Goal: Task Accomplishment & Management: Use online tool/utility

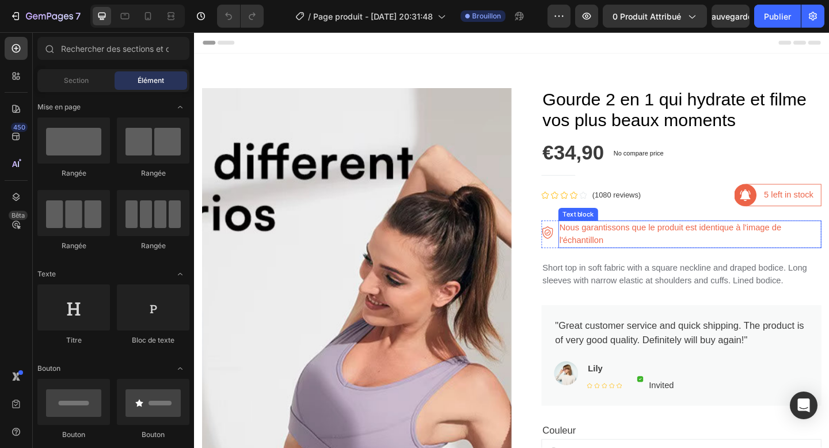
click at [695, 241] on p "Nous garantissons que le produit est identique à l'image de l'échantillon" at bounding box center [733, 252] width 284 height 28
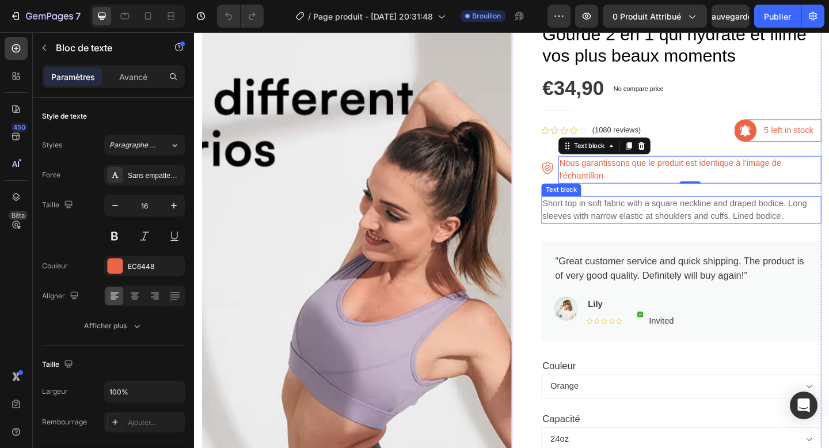
scroll to position [84, 0]
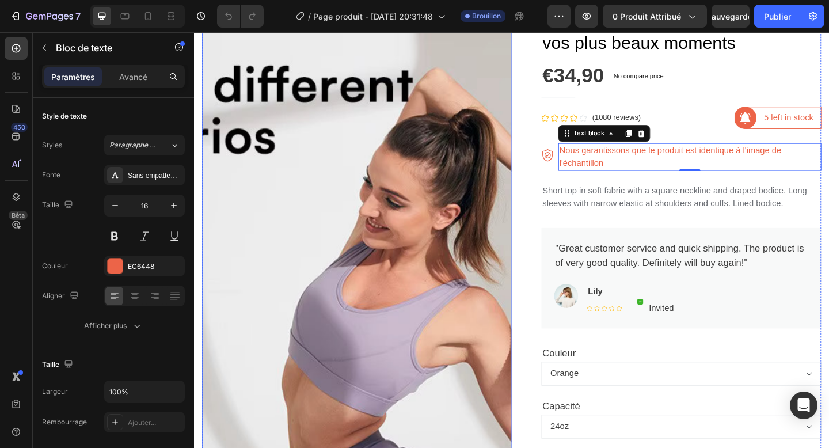
click at [467, 280] on img at bounding box center [371, 388] width 337 height 758
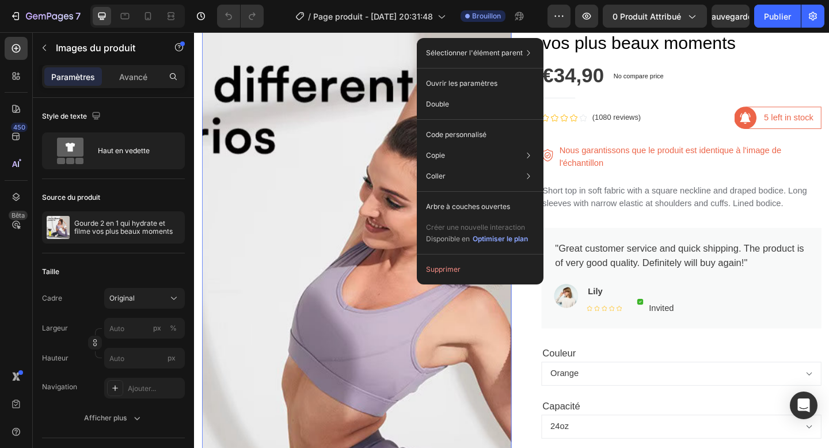
click at [339, 269] on img at bounding box center [371, 388] width 337 height 758
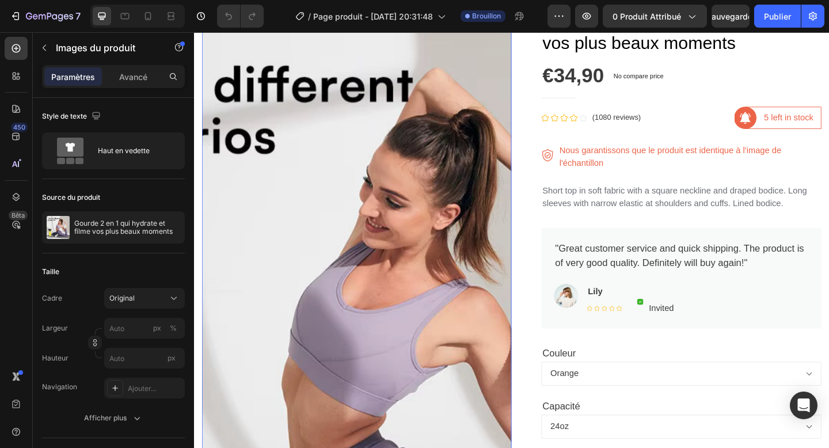
scroll to position [0, 0]
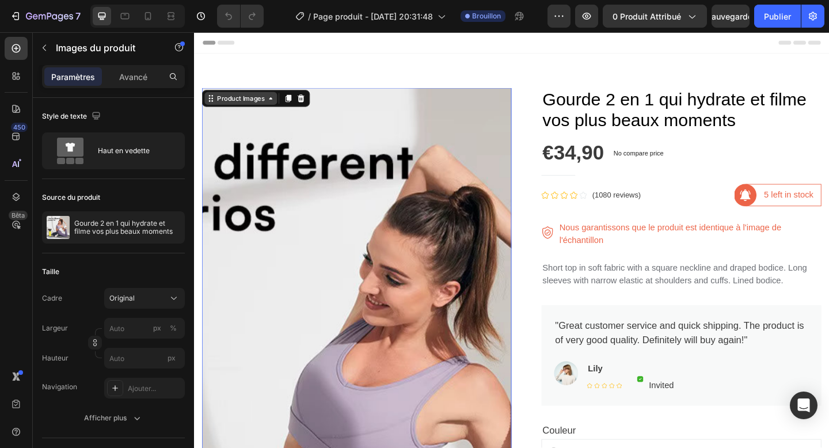
click at [270, 107] on div "Product Images" at bounding box center [245, 104] width 56 height 10
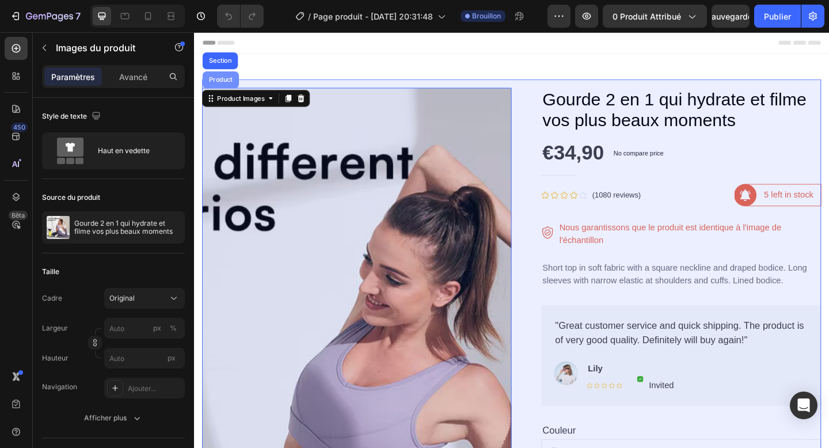
click at [226, 89] on div "Product" at bounding box center [223, 84] width 40 height 18
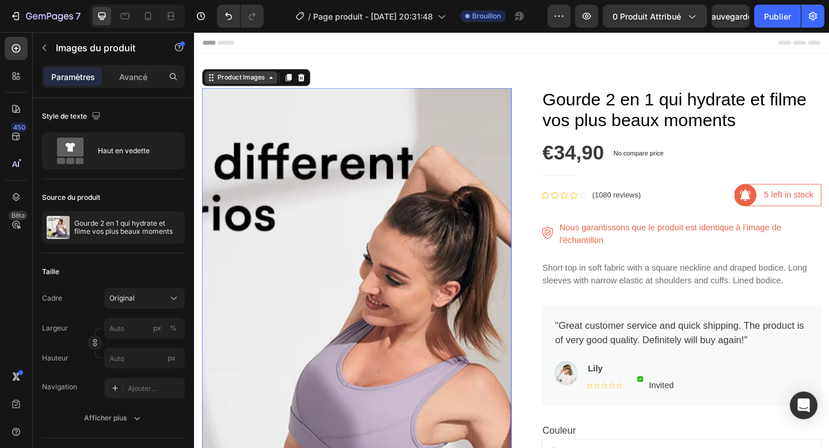
click at [278, 85] on icon at bounding box center [277, 81] width 9 height 9
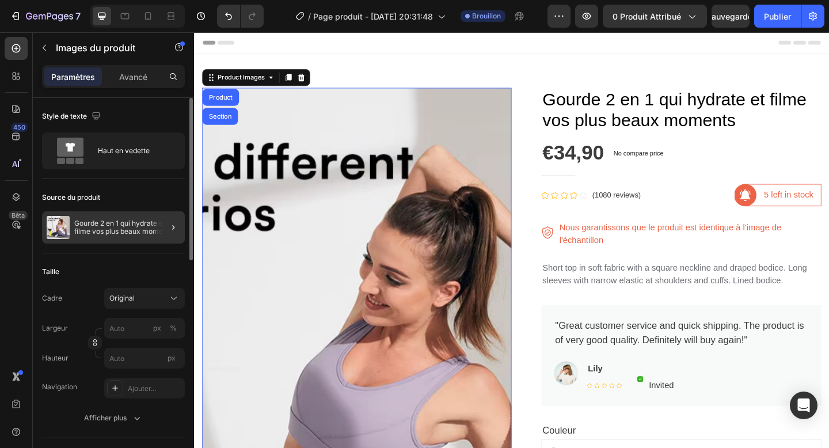
click at [162, 222] on div at bounding box center [168, 227] width 32 height 32
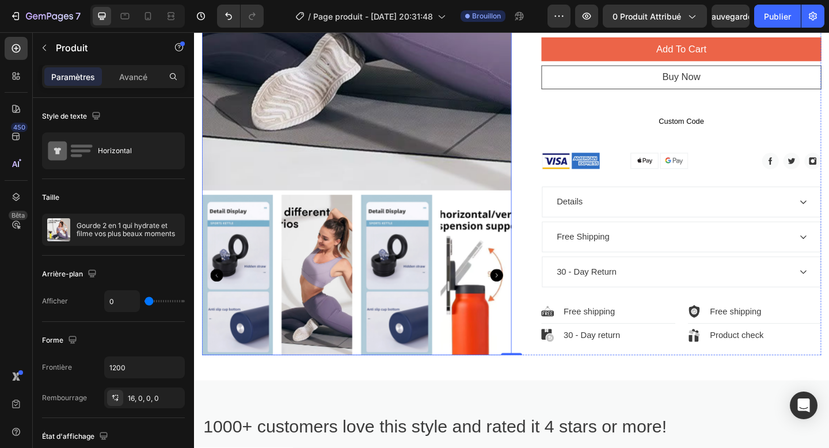
scroll to position [659, 0]
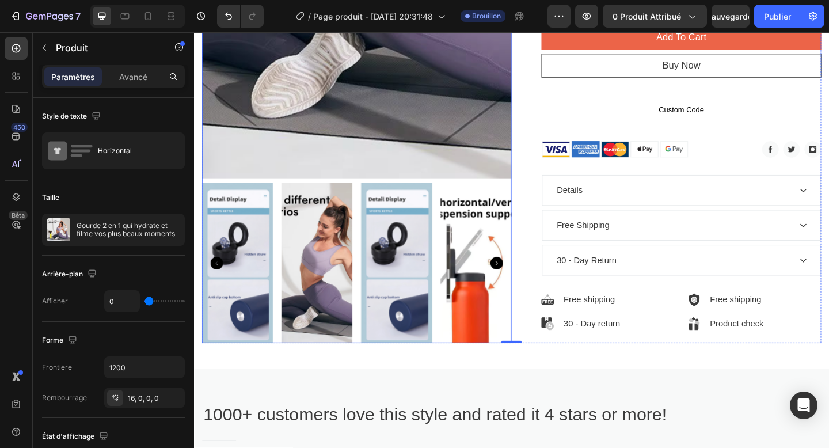
click at [452, 357] on img at bounding box center [413, 283] width 77 height 174
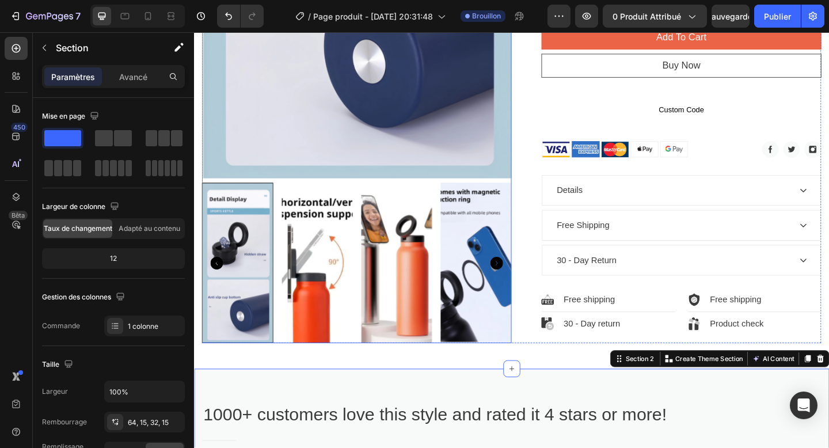
click at [293, 232] on img at bounding box center [327, 283] width 77 height 174
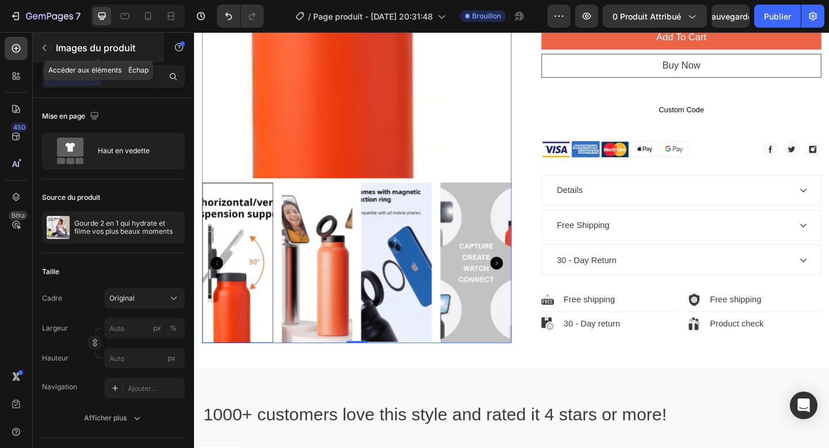
click at [99, 45] on font "Images du produit" at bounding box center [95, 48] width 79 height 12
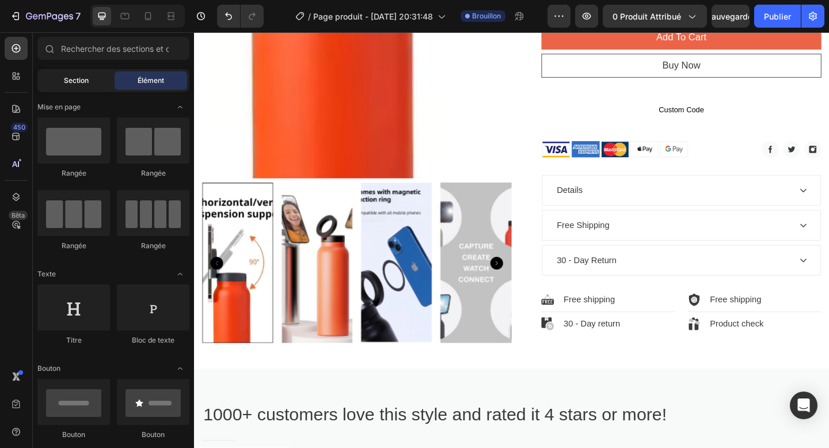
click at [83, 71] on div "Section" at bounding box center [76, 80] width 72 height 18
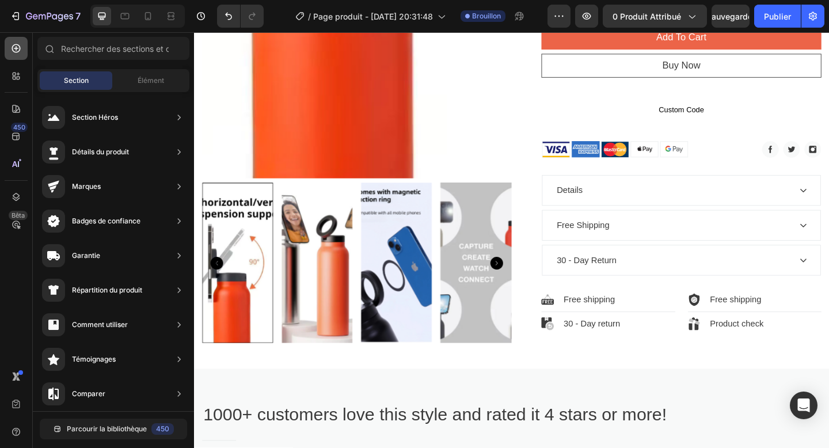
click at [15, 55] on div at bounding box center [16, 48] width 23 height 23
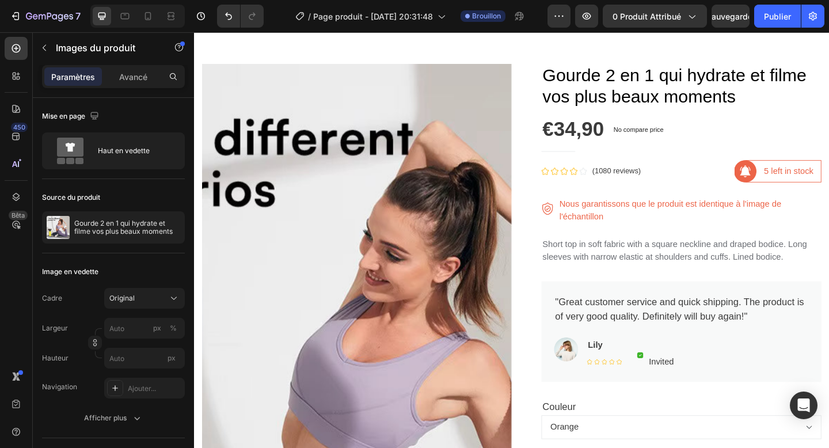
scroll to position [22, 0]
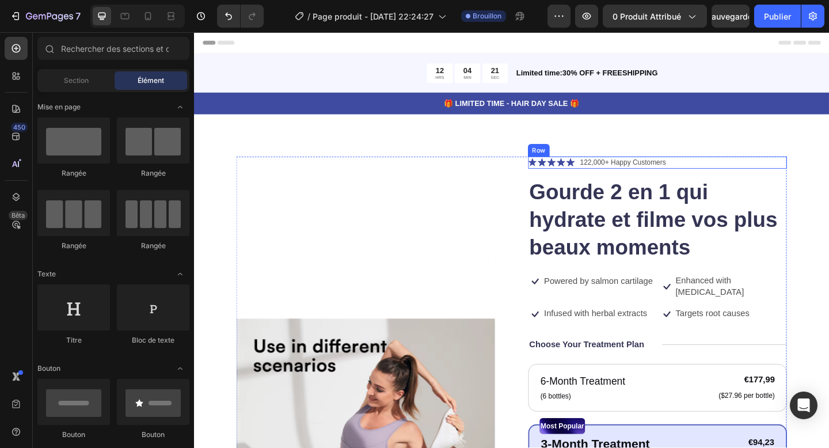
click at [716, 179] on div "Icon Icon Icon Icon Icon Icon List 122,000+ Happy Customers Text Block Row" at bounding box center [697, 174] width 281 height 14
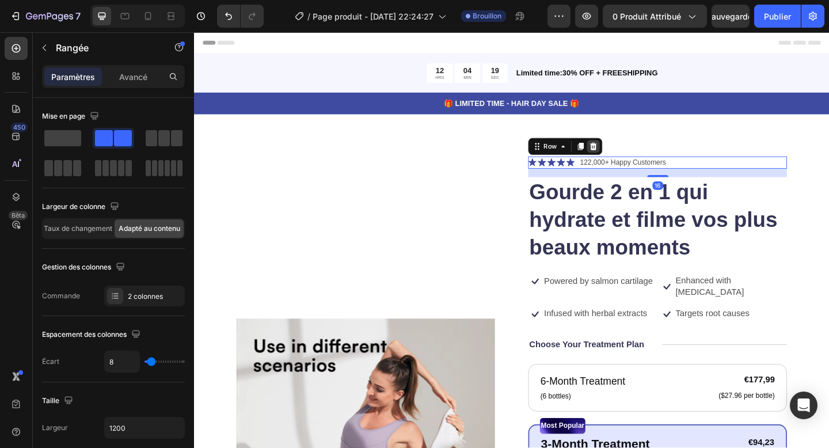
click at [632, 151] on div at bounding box center [628, 157] width 14 height 14
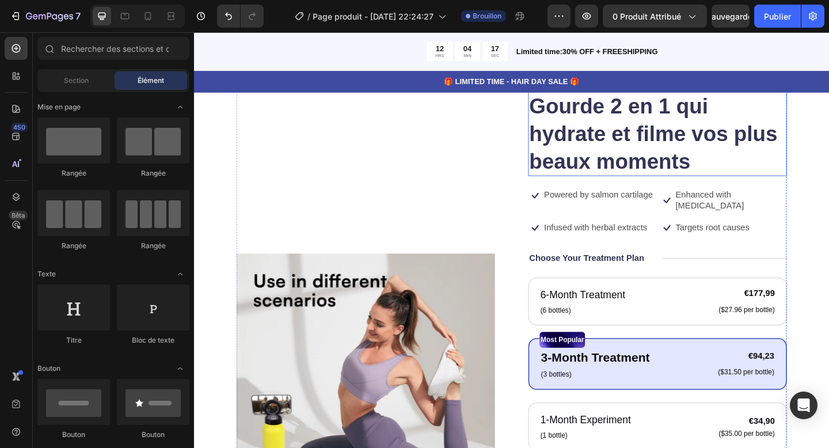
scroll to position [102, 0]
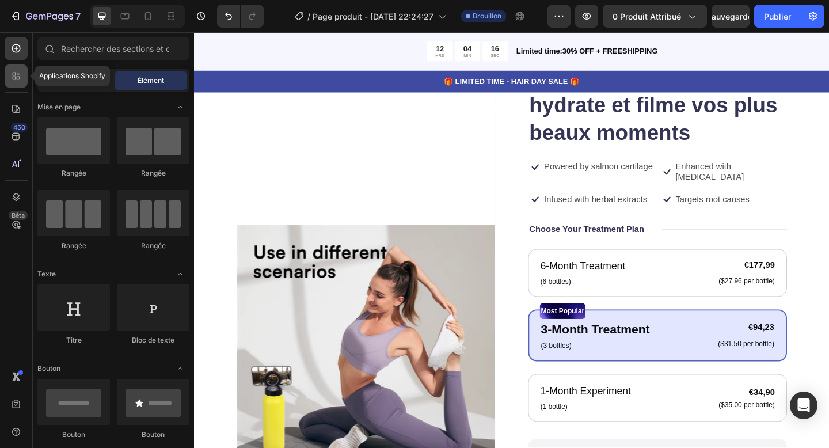
click at [21, 71] on icon at bounding box center [16, 76] width 12 height 12
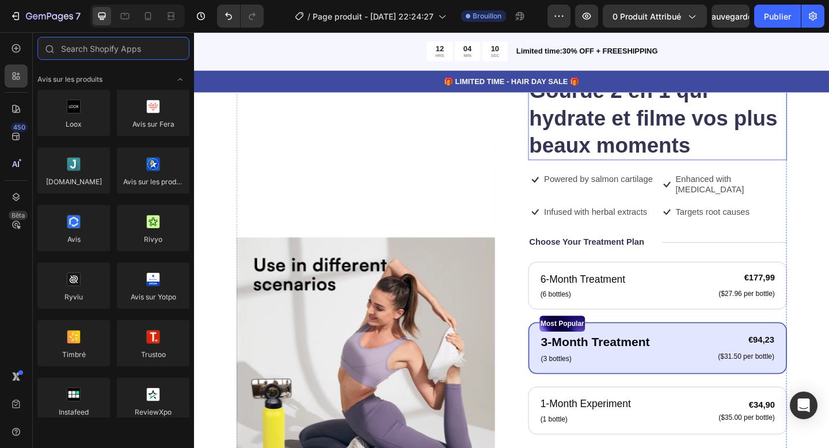
scroll to position [0, 0]
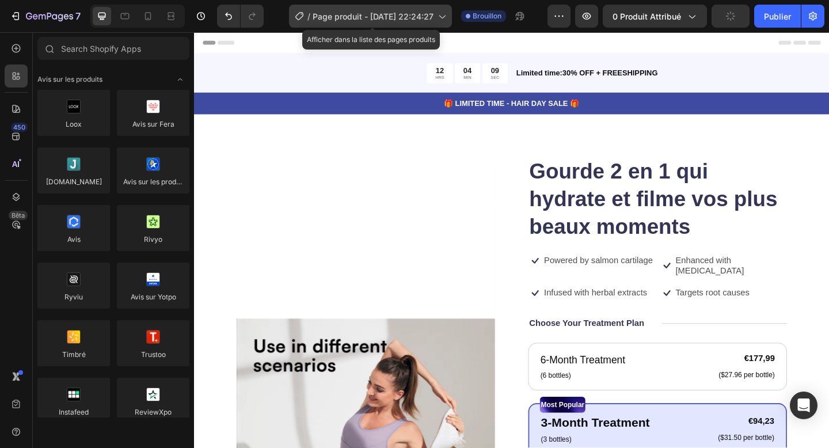
click at [394, 12] on font "Page produit - [DATE] 22:24:27" at bounding box center [372, 17] width 121 height 10
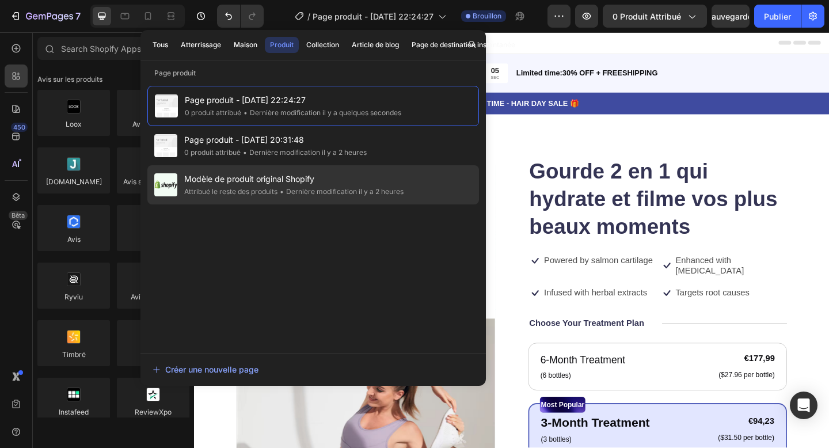
click at [255, 174] on font "Modèle de produit original Shopify" at bounding box center [249, 179] width 130 height 10
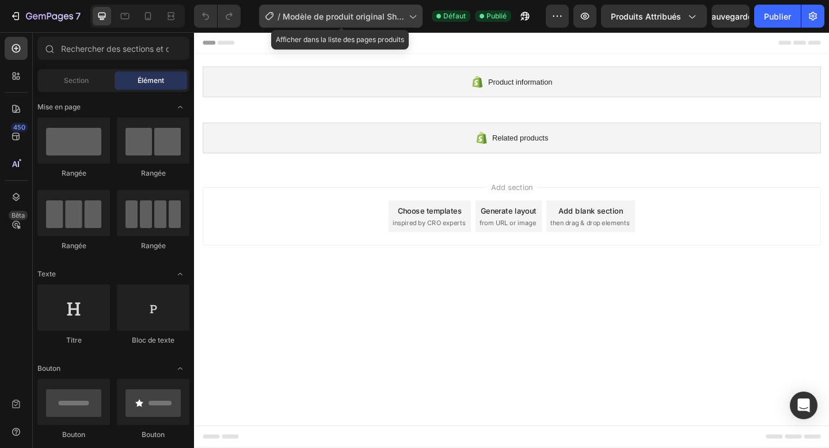
click at [319, 20] on font "Modèle de produit original Shopify" at bounding box center [343, 23] width 121 height 22
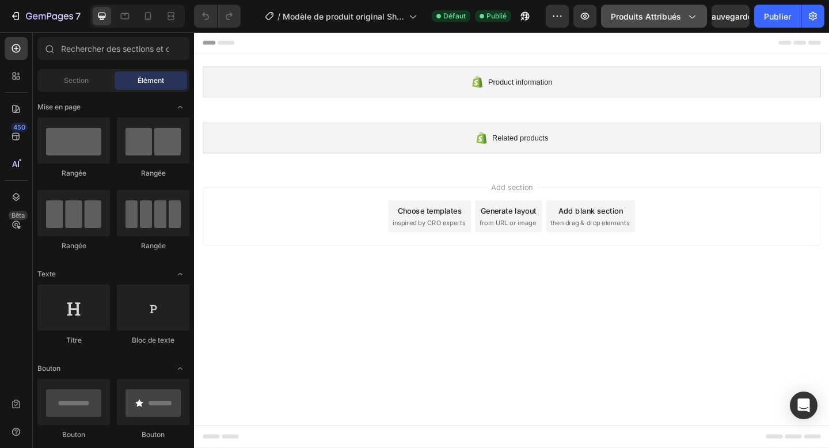
click at [655, 21] on font "Produits attribués" at bounding box center [645, 17] width 70 height 10
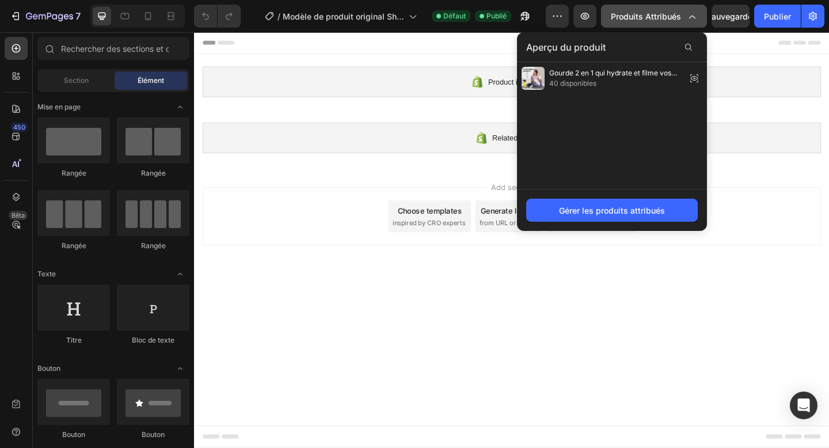
click at [655, 21] on font "Produits attribués" at bounding box center [645, 17] width 70 height 10
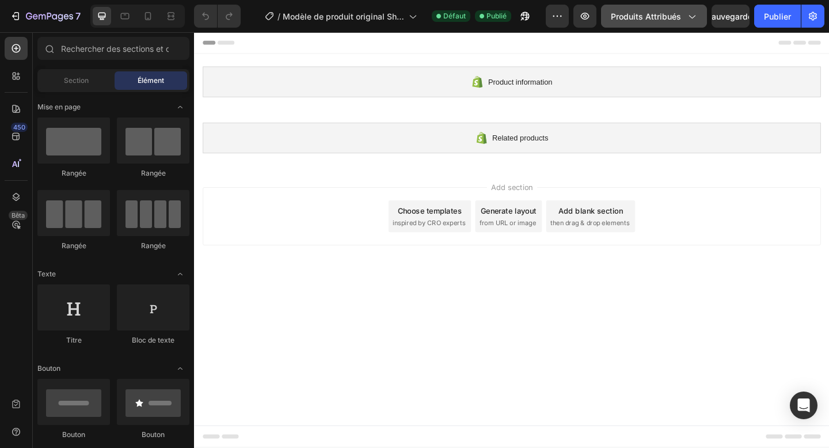
click at [655, 21] on font "Produits attribués" at bounding box center [645, 17] width 70 height 10
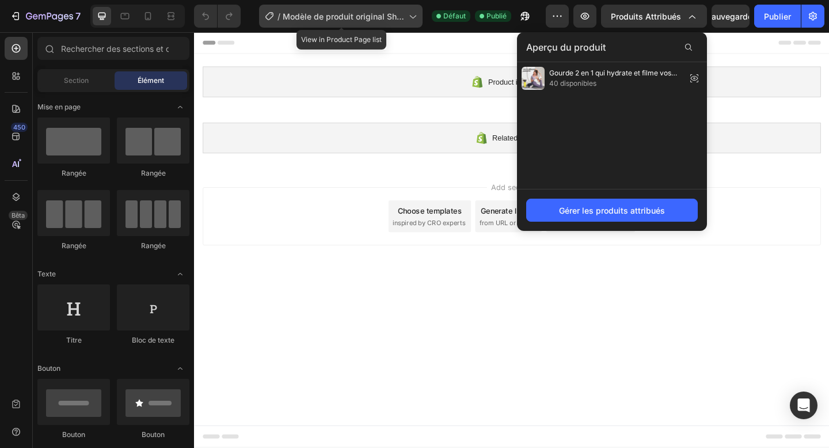
click at [375, 12] on font "Modèle de produit original Shopify" at bounding box center [343, 23] width 121 height 22
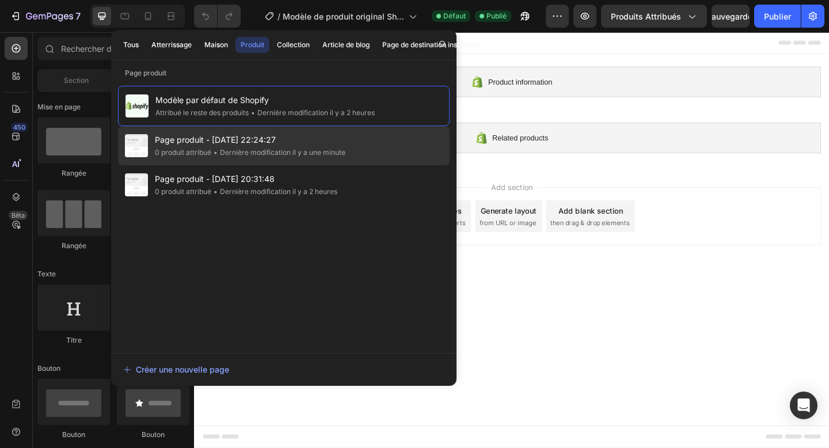
click at [289, 139] on span "Page produit - [DATE] 22:24:27" at bounding box center [250, 140] width 190 height 14
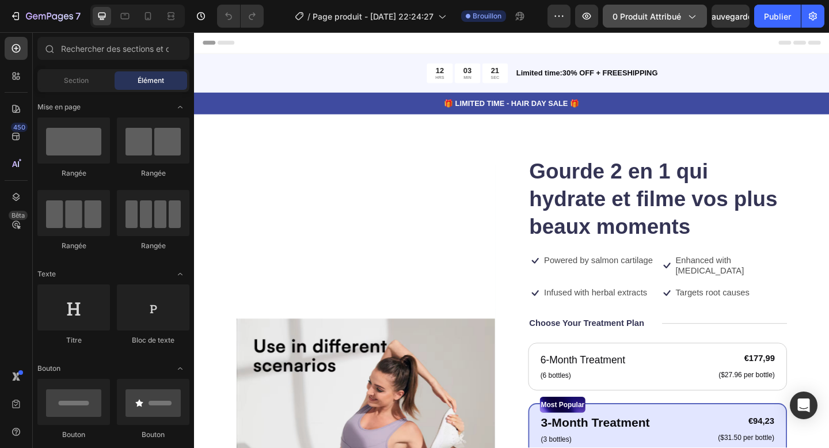
click at [631, 23] on button "0 produit attribué" at bounding box center [654, 16] width 104 height 23
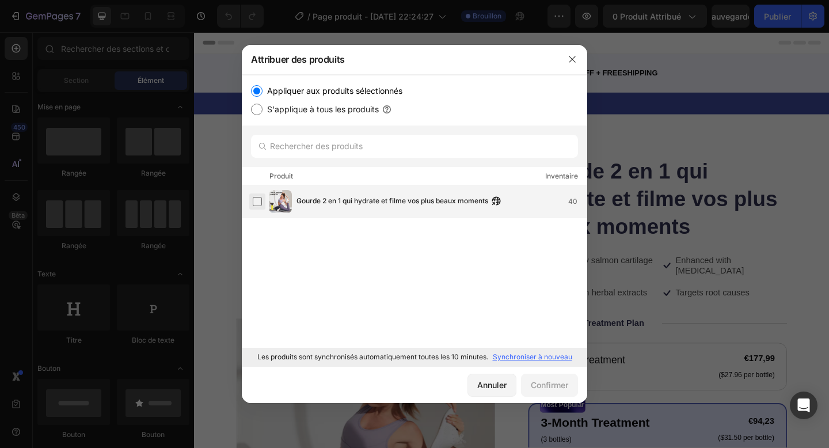
click at [259, 204] on label at bounding box center [257, 201] width 9 height 9
click at [543, 380] on font "Confirmer" at bounding box center [549, 385] width 37 height 10
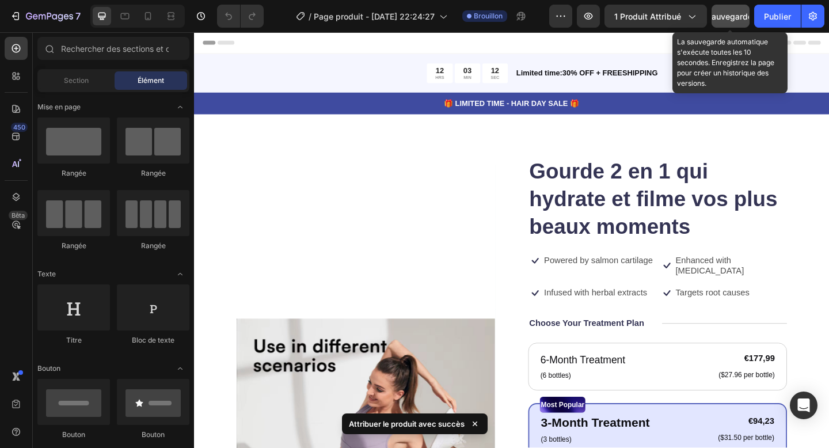
click at [734, 13] on font "Sauvegarder" at bounding box center [730, 17] width 49 height 10
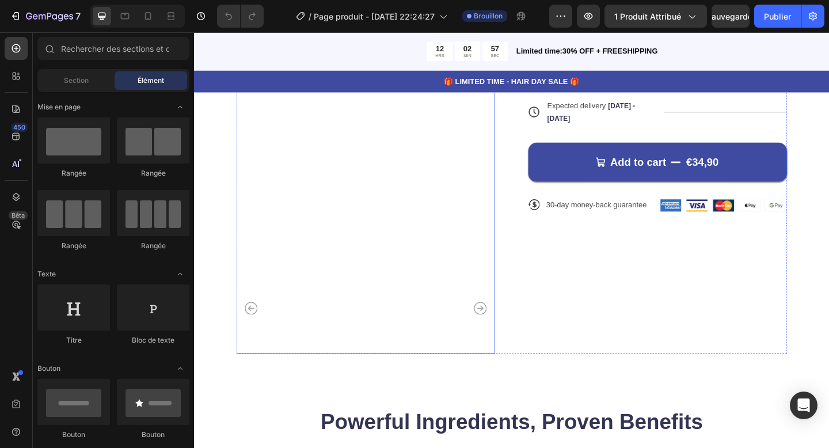
scroll to position [557, 0]
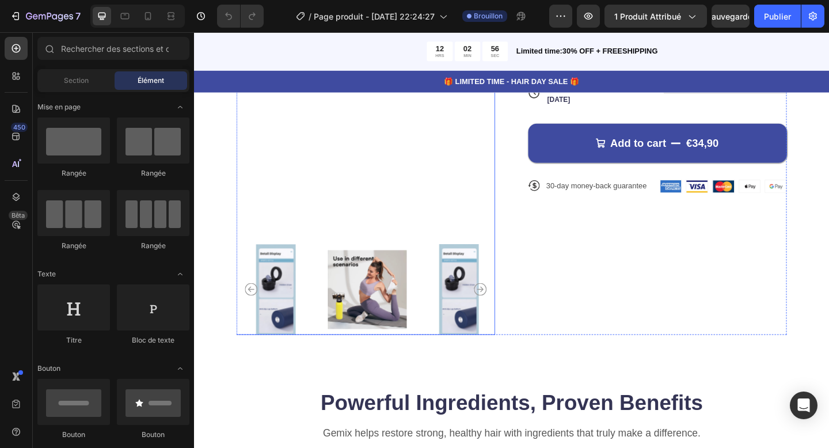
click at [508, 315] on icon "Carousel Next Arrow" at bounding box center [505, 312] width 14 height 14
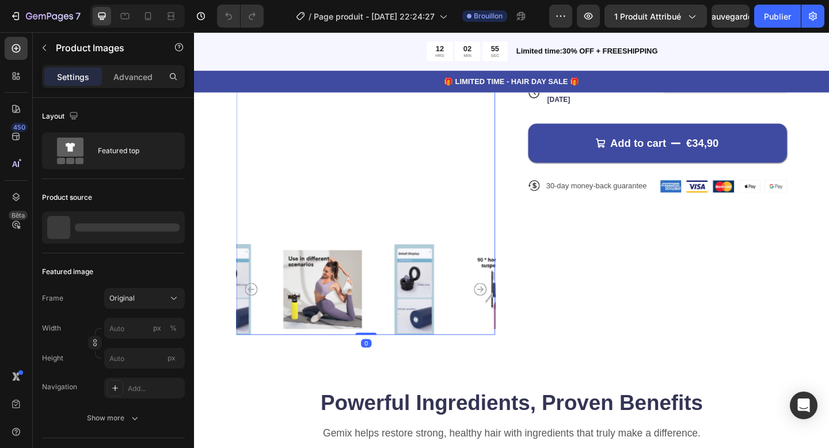
click at [508, 315] on icon "Carousel Next Arrow" at bounding box center [505, 312] width 14 height 14
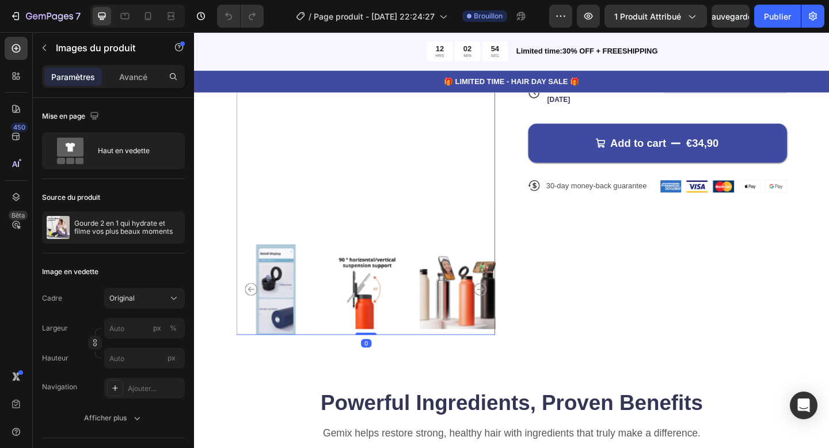
click at [508, 315] on icon "Carousel Next Arrow" at bounding box center [505, 312] width 14 height 14
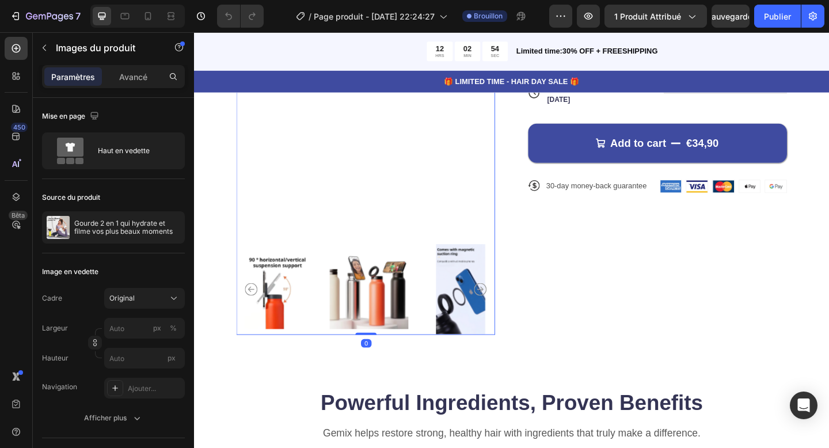
click at [508, 315] on icon "Carousel Next Arrow" at bounding box center [505, 312] width 14 height 14
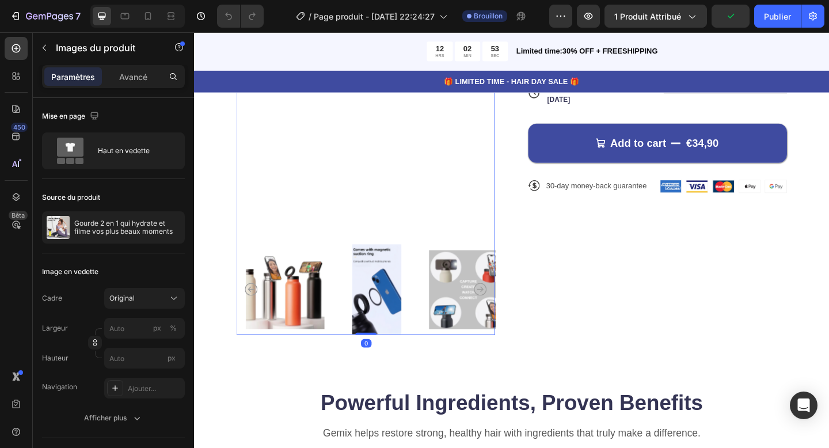
click at [508, 315] on icon "Carousel Next Arrow" at bounding box center [505, 312] width 14 height 14
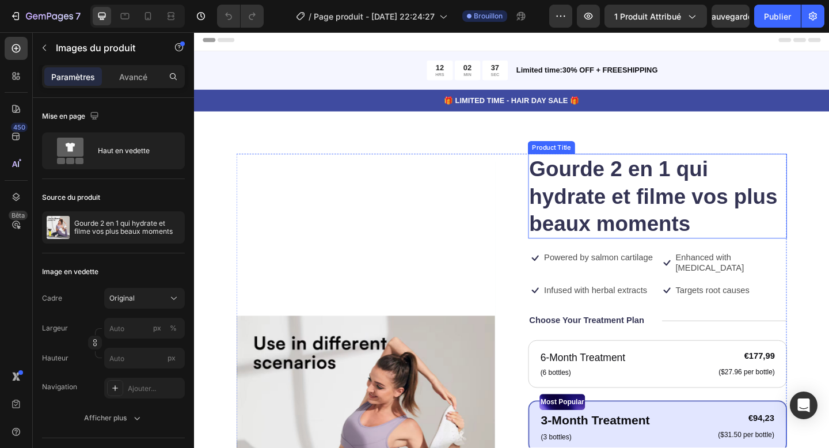
scroll to position [1, 0]
